Goal: Task Accomplishment & Management: Use online tool/utility

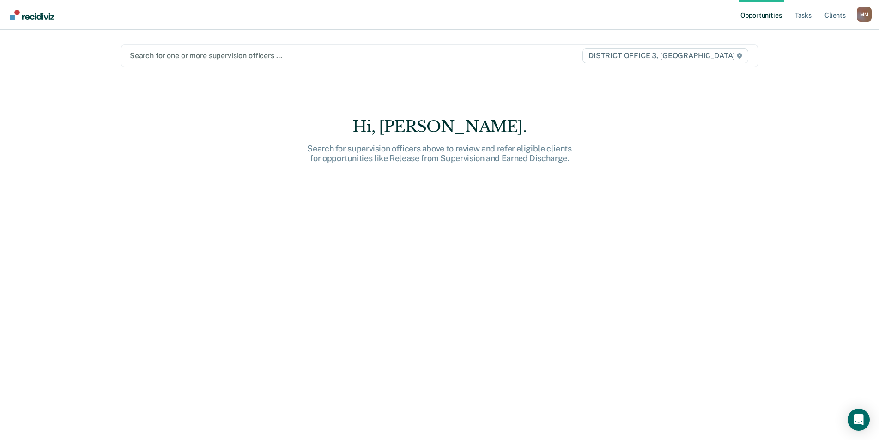
click at [188, 56] on div at bounding box center [346, 55] width 433 height 11
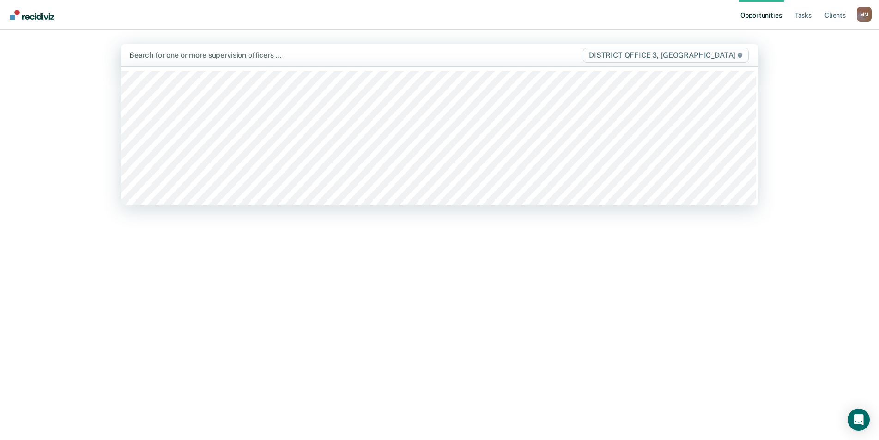
type input "mona"
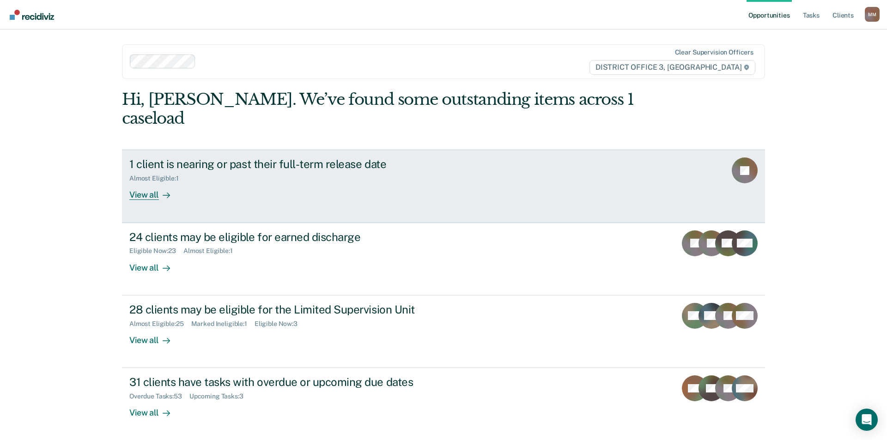
click at [140, 183] on div "View all" at bounding box center [155, 192] width 52 height 18
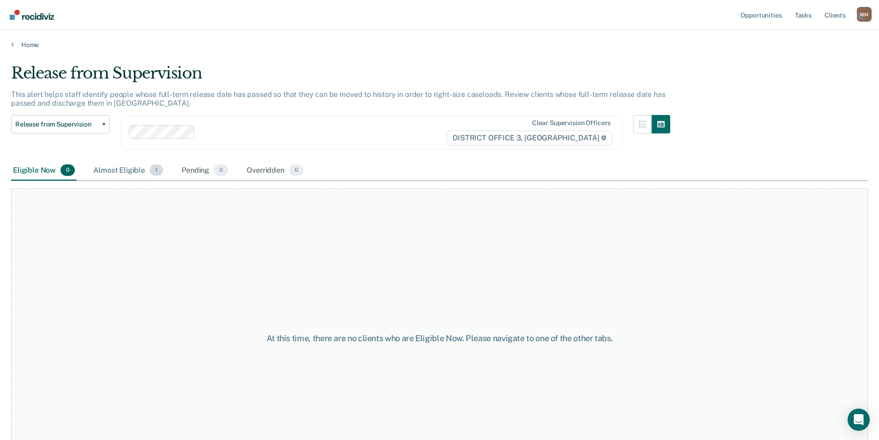
click at [139, 175] on div "Almost Eligible 1" at bounding box center [127, 171] width 73 height 20
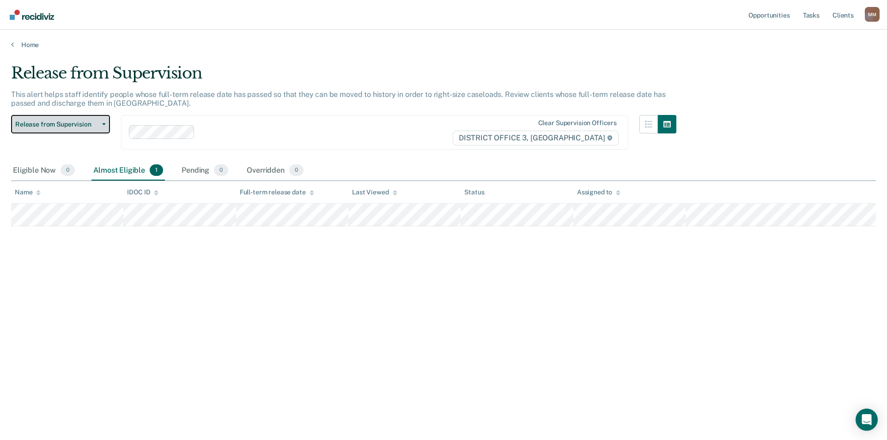
click at [59, 130] on button "Release from Supervision" at bounding box center [60, 124] width 99 height 18
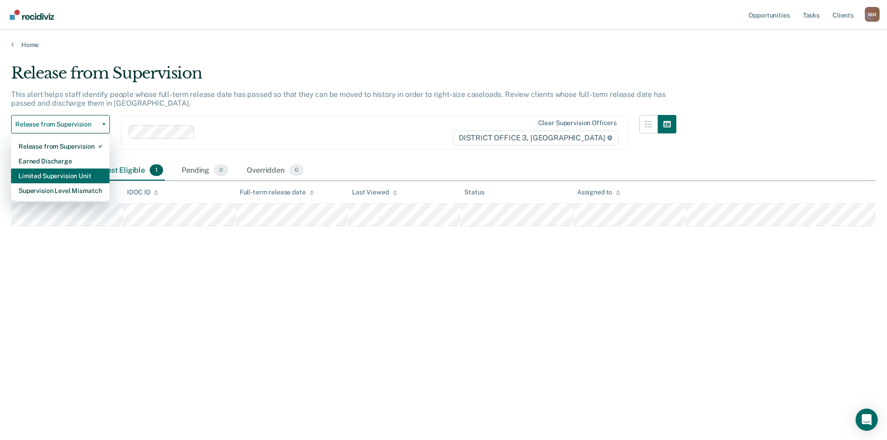
click at [57, 176] on div "Limited Supervision Unit" at bounding box center [60, 176] width 84 height 15
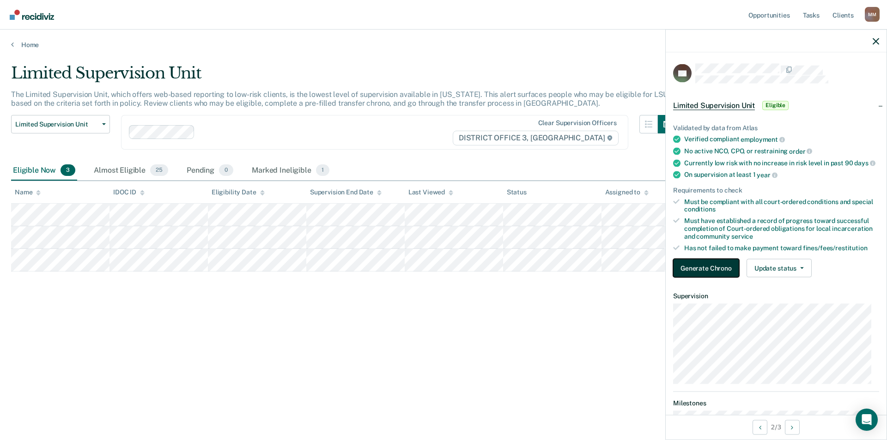
click at [700, 272] on button "Generate Chrono" at bounding box center [706, 268] width 66 height 18
